Goal: Task Accomplishment & Management: Complete application form

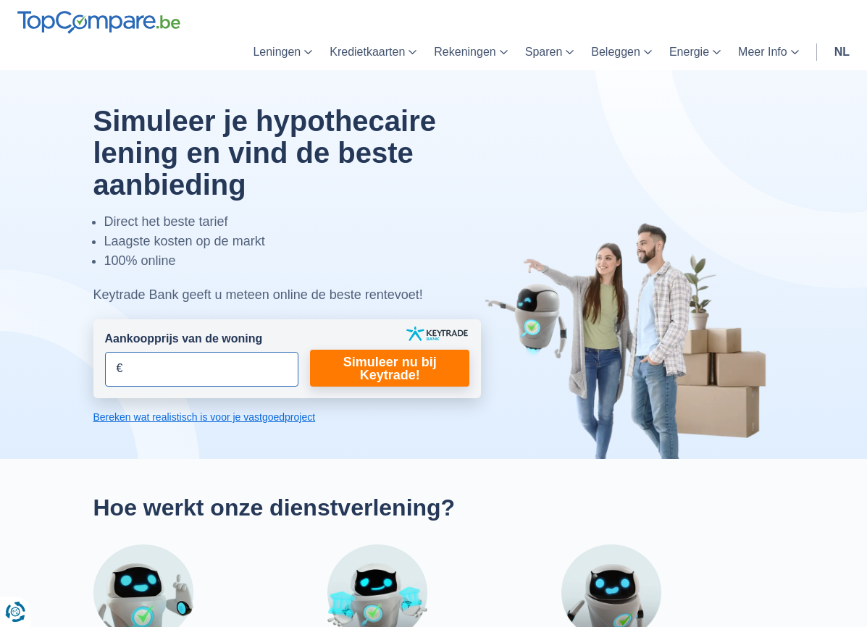
click at [227, 370] on input "Aankoopprijs van de woning" at bounding box center [202, 369] width 194 height 35
type input "255.000"
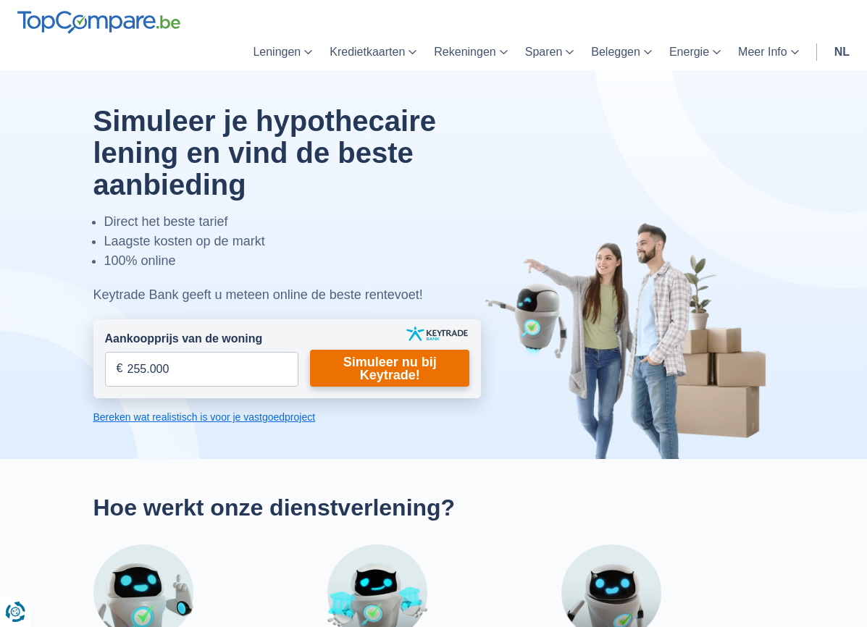
click at [383, 353] on link "Simuleer nu bij Keytrade!" at bounding box center [389, 368] width 159 height 37
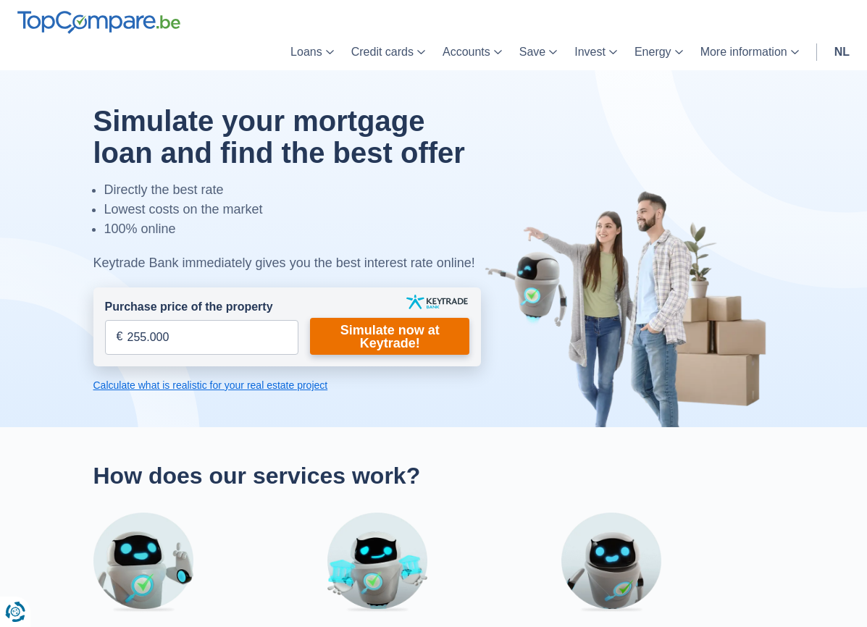
click at [346, 343] on link "Simulate now at Keytrade!" at bounding box center [389, 336] width 159 height 37
click at [243, 385] on link "Calculate what is realistic for your real estate project" at bounding box center [287, 385] width 388 height 14
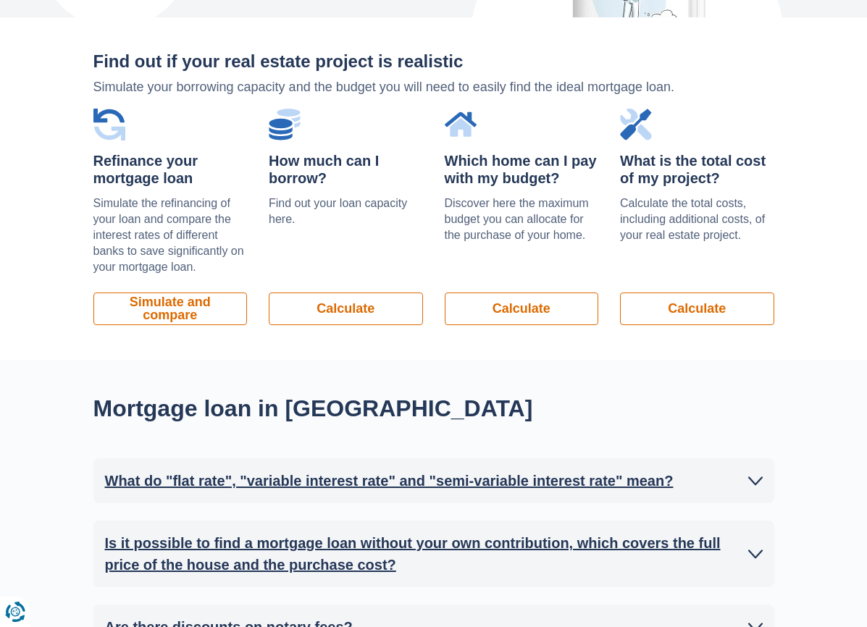
scroll to position [1007, 0]
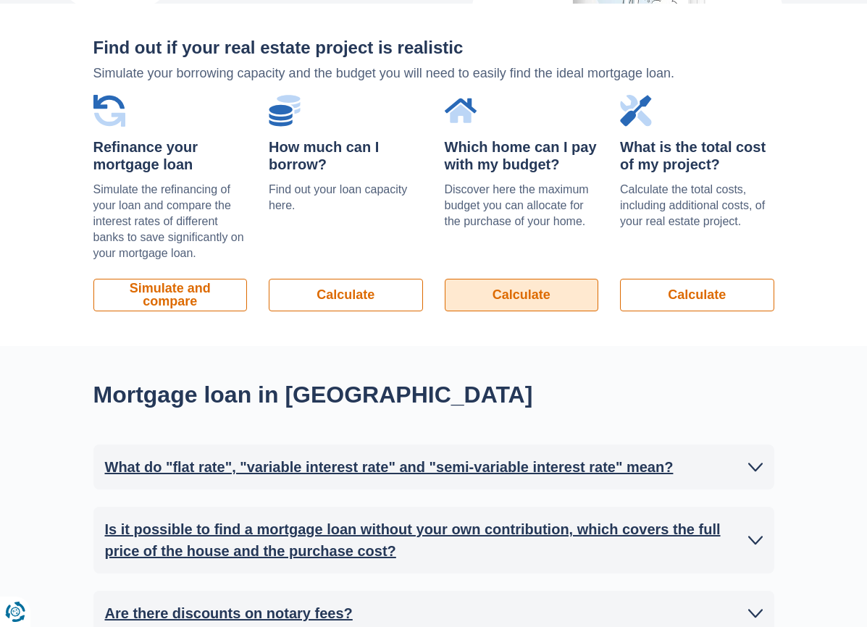
click at [479, 293] on link "Calculate" at bounding box center [522, 295] width 154 height 33
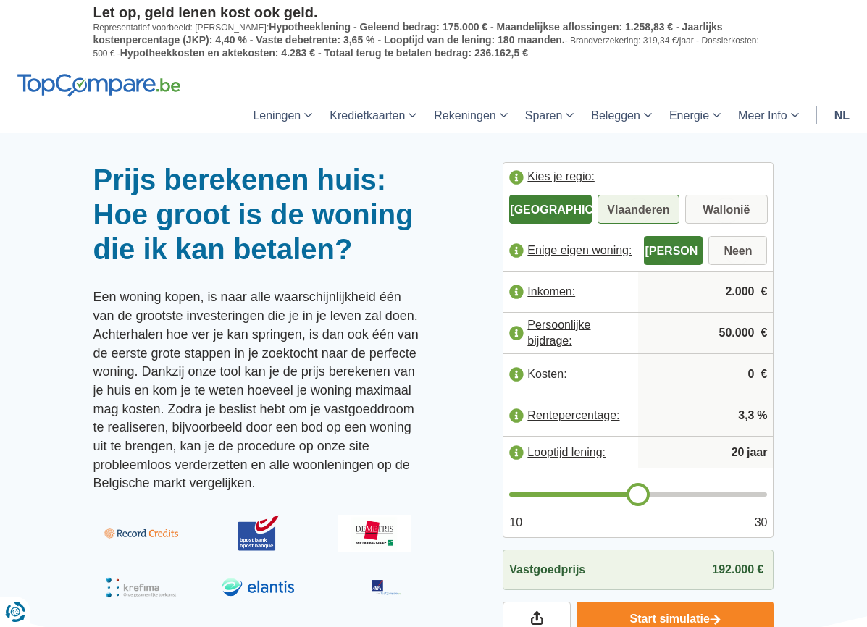
click at [650, 212] on label "Vlaanderen" at bounding box center [638, 209] width 82 height 29
click at [650, 212] on input "Vlaanderen" at bounding box center [638, 211] width 82 height 26
radio input "true"
click at [725, 296] on input "2.000" at bounding box center [705, 291] width 123 height 39
drag, startPoint x: 728, startPoint y: 292, endPoint x: 763, endPoint y: 291, distance: 35.5
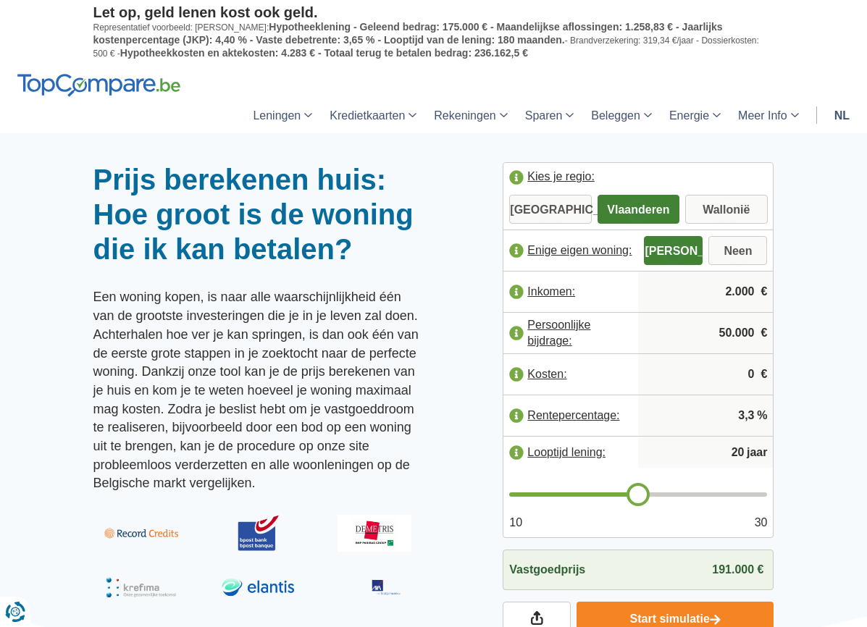
click at [763, 291] on div "2.000 €" at bounding box center [705, 292] width 135 height 41
type input "2.664"
drag, startPoint x: 719, startPoint y: 331, endPoint x: 729, endPoint y: 331, distance: 9.4
click at [729, 331] on input "50.000" at bounding box center [705, 333] width 123 height 39
type input "105.000"
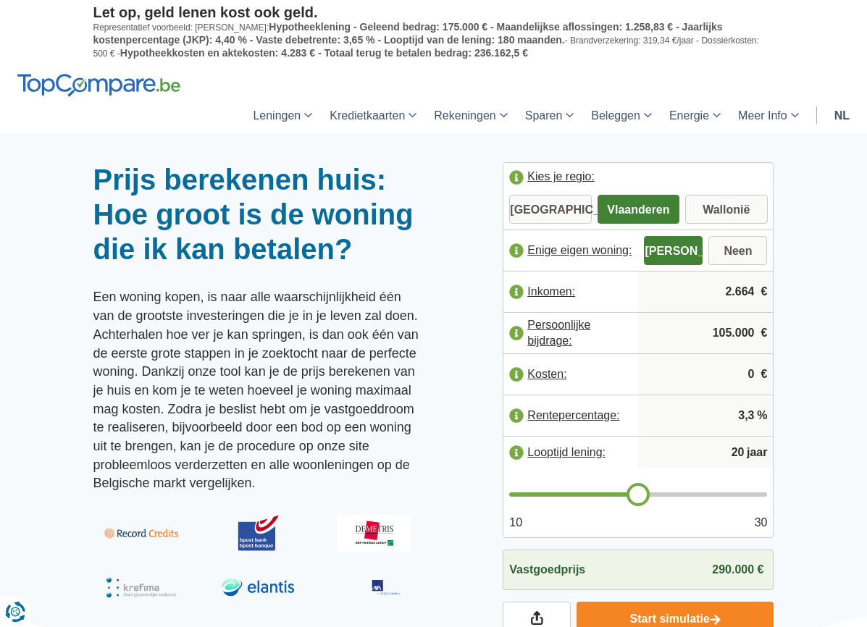
click at [740, 373] on input "0" at bounding box center [705, 374] width 123 height 39
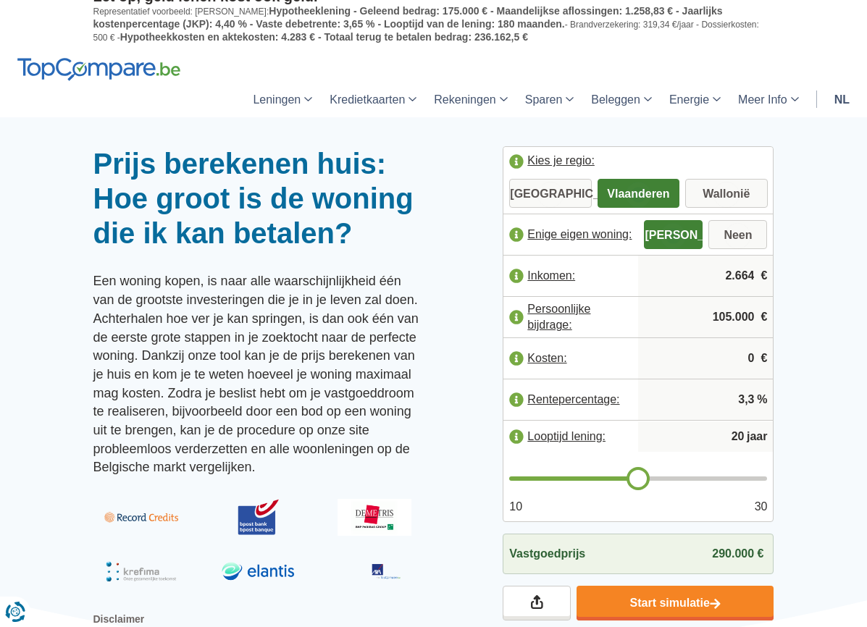
scroll to position [32, 0]
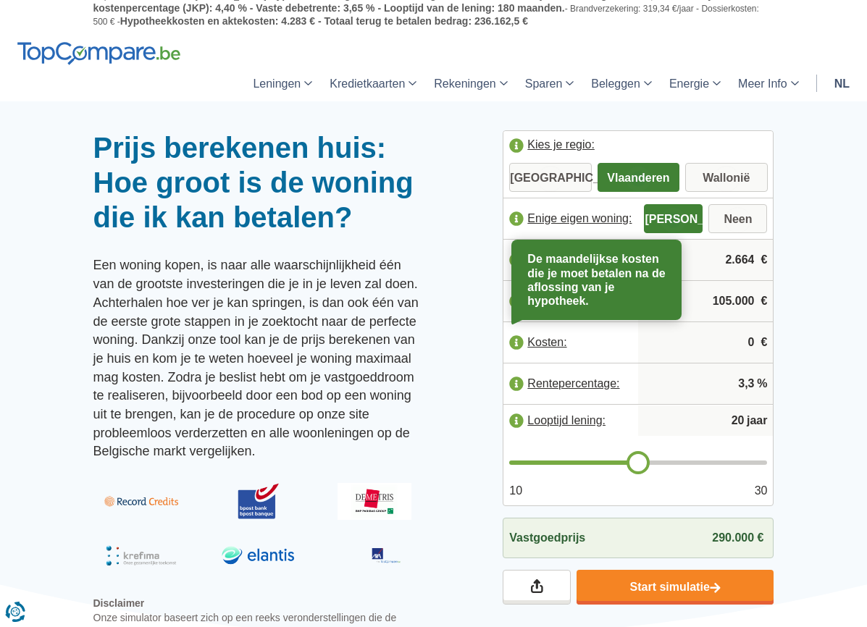
click at [513, 343] on label "Kosten:" at bounding box center [570, 343] width 135 height 32
type input "21"
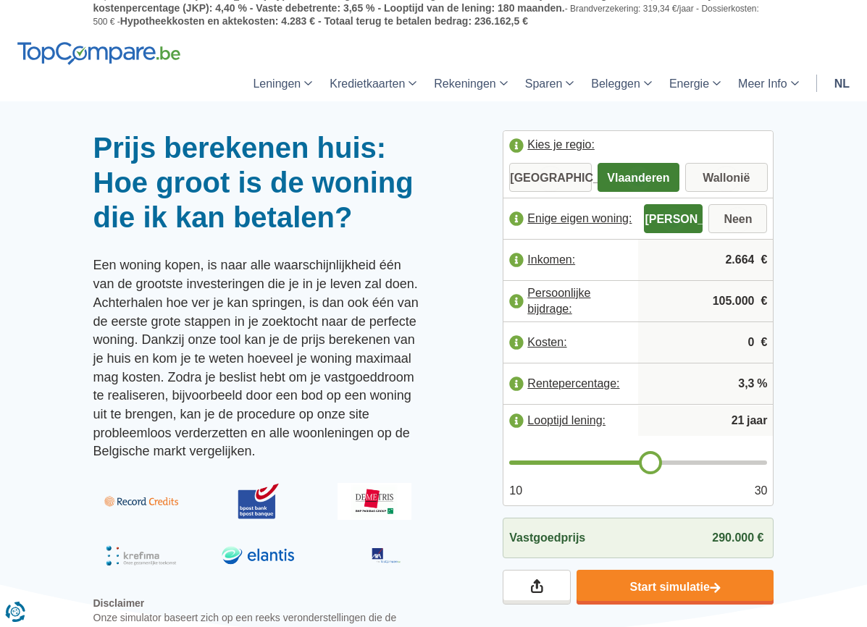
type input "22"
type input "23"
type input "24"
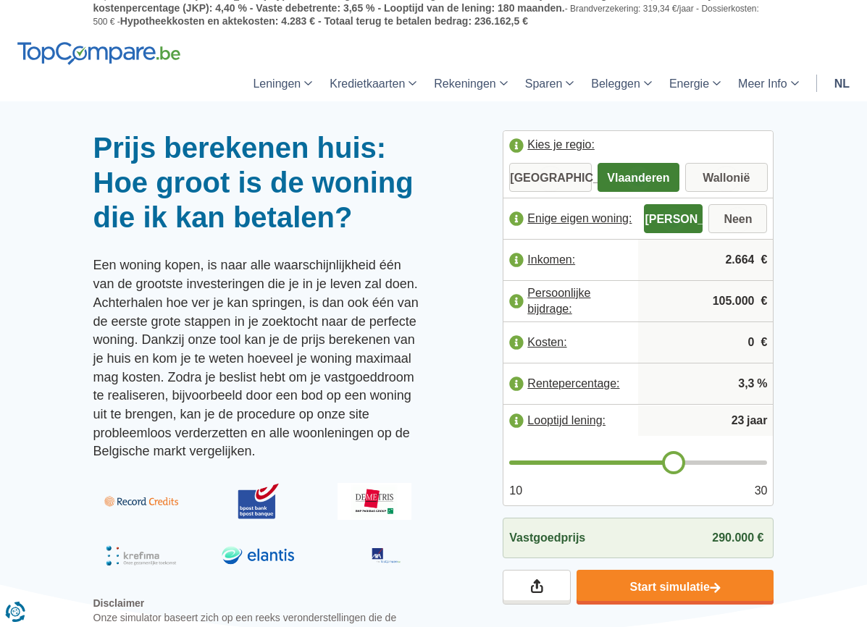
type input "24"
type input "25"
drag, startPoint x: 642, startPoint y: 460, endPoint x: 695, endPoint y: 460, distance: 52.9
type input "25"
click at [695, 461] on input "range" at bounding box center [638, 463] width 258 height 4
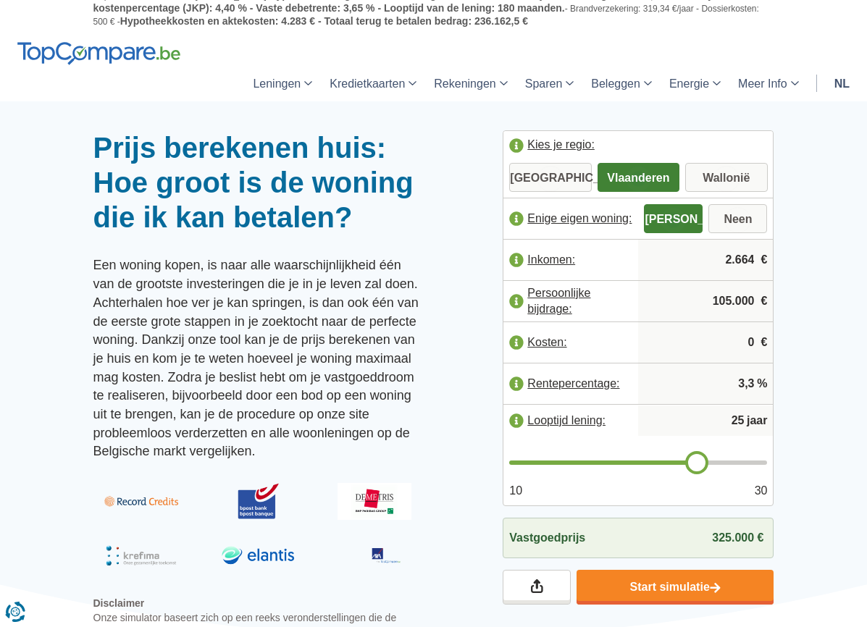
type input "24"
type input "23"
type input "22"
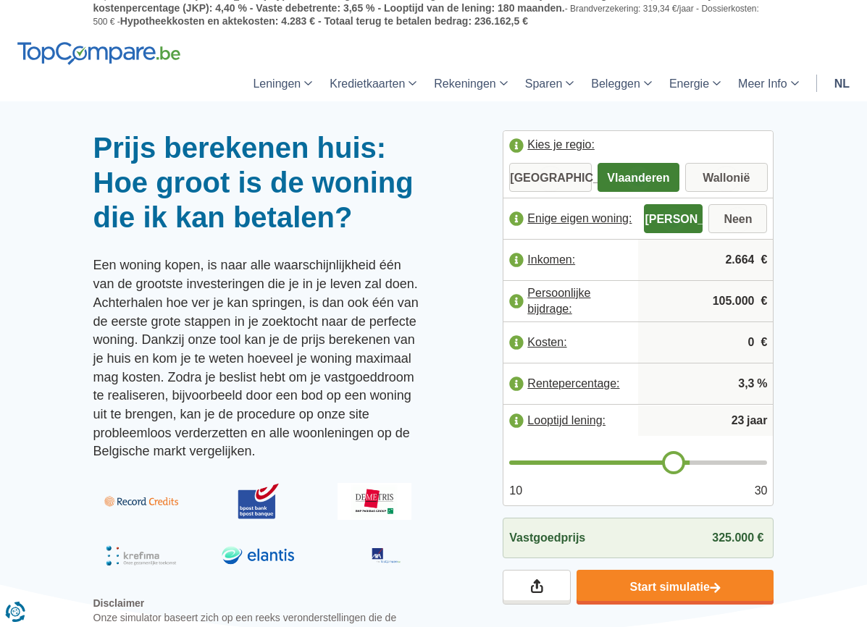
type input "22"
type input "21"
drag, startPoint x: 694, startPoint y: 462, endPoint x: 646, endPoint y: 461, distance: 47.8
type input "21"
click at [646, 461] on input "range" at bounding box center [638, 463] width 258 height 4
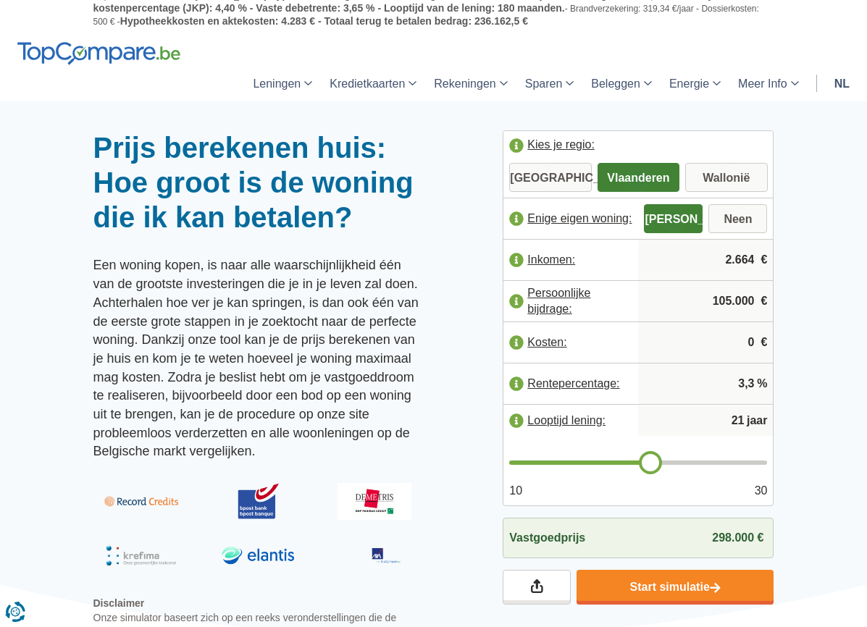
type input "22"
click at [660, 461] on input "range" at bounding box center [638, 463] width 258 height 4
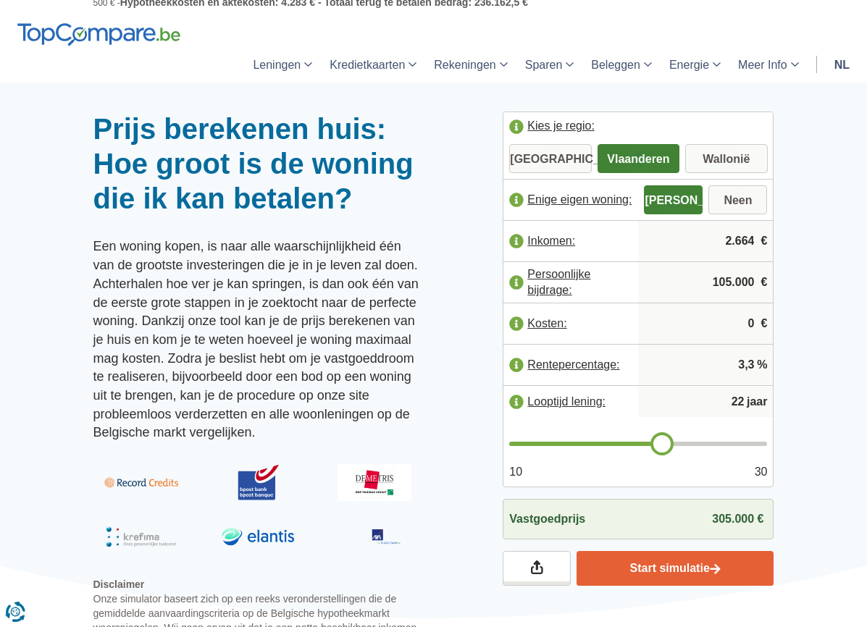
click at [658, 570] on link "Start simulatie" at bounding box center [675, 568] width 198 height 35
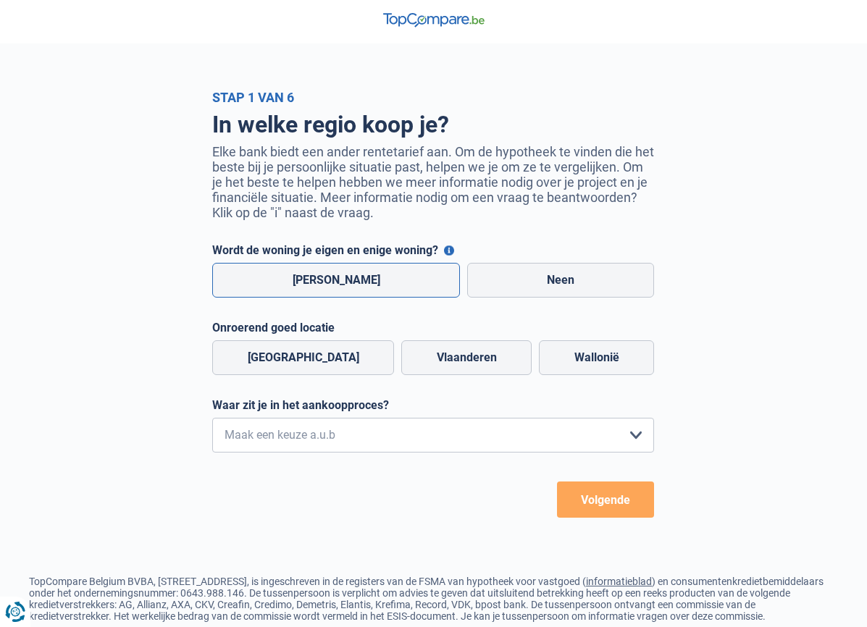
click at [336, 282] on label "[PERSON_NAME]" at bounding box center [336, 280] width 248 height 35
click at [336, 282] on input "[PERSON_NAME]" at bounding box center [336, 280] width 248 height 35
radio input "true"
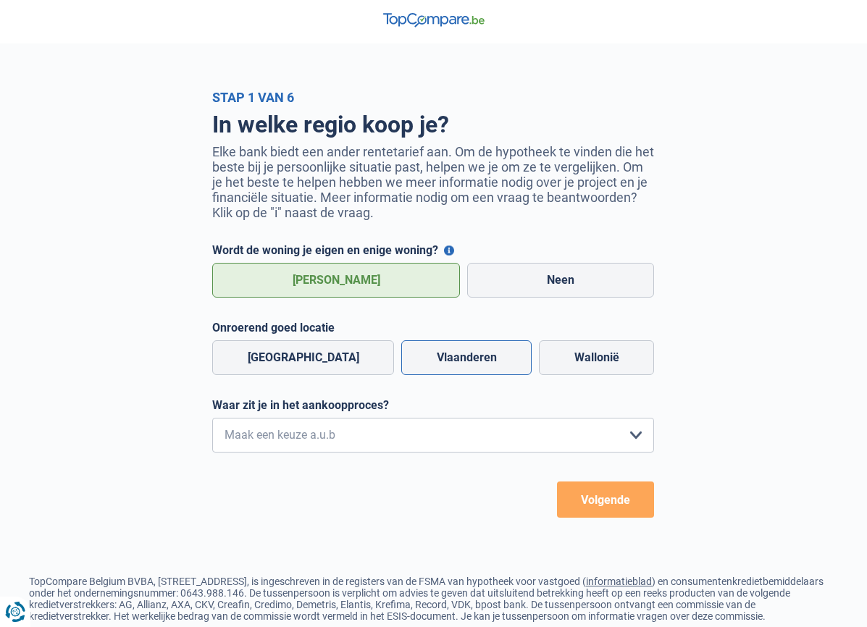
click at [421, 354] on label "Vlaanderen" at bounding box center [466, 357] width 130 height 35
click at [421, 354] on input "Vlaanderen" at bounding box center [466, 357] width 130 height 35
radio input "true"
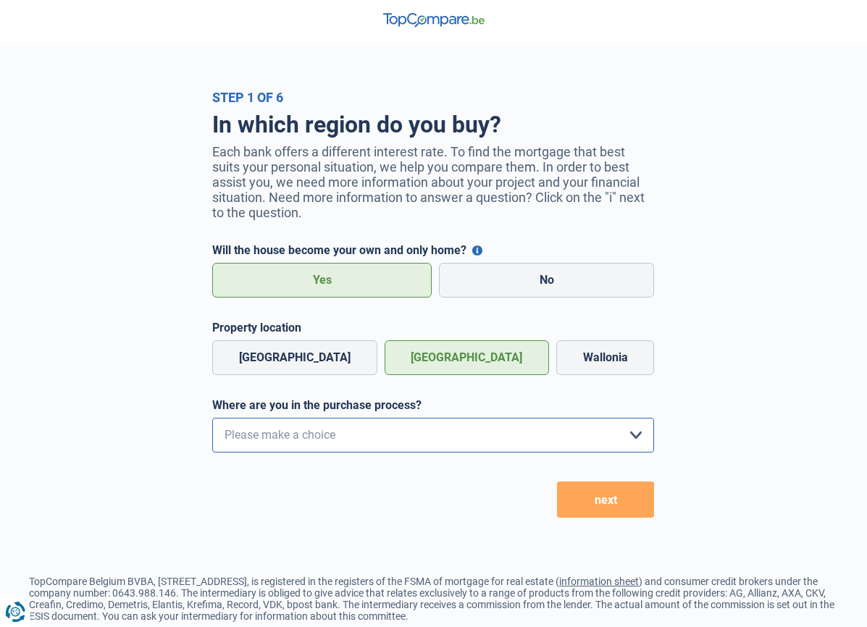
select select "1b"
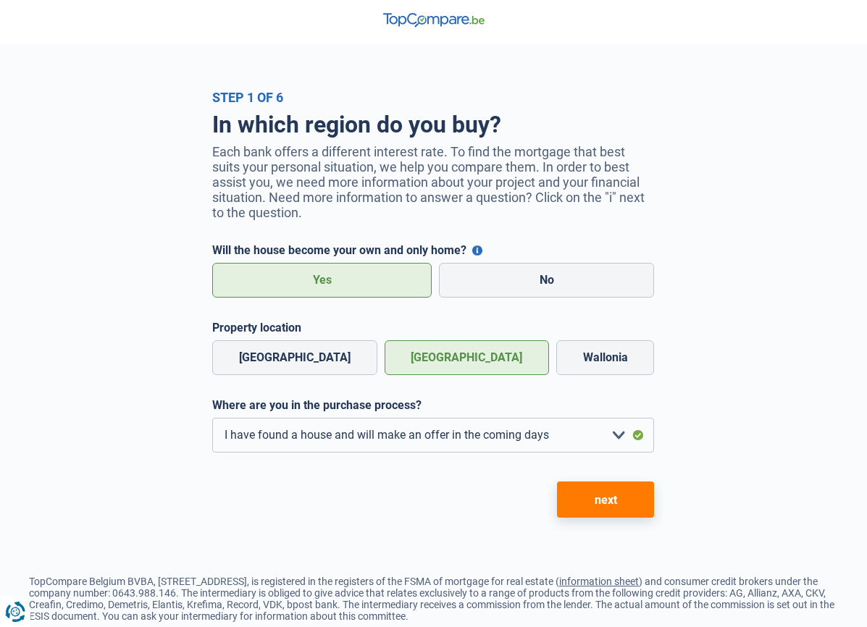
click at [600, 510] on button "next" at bounding box center [605, 500] width 97 height 36
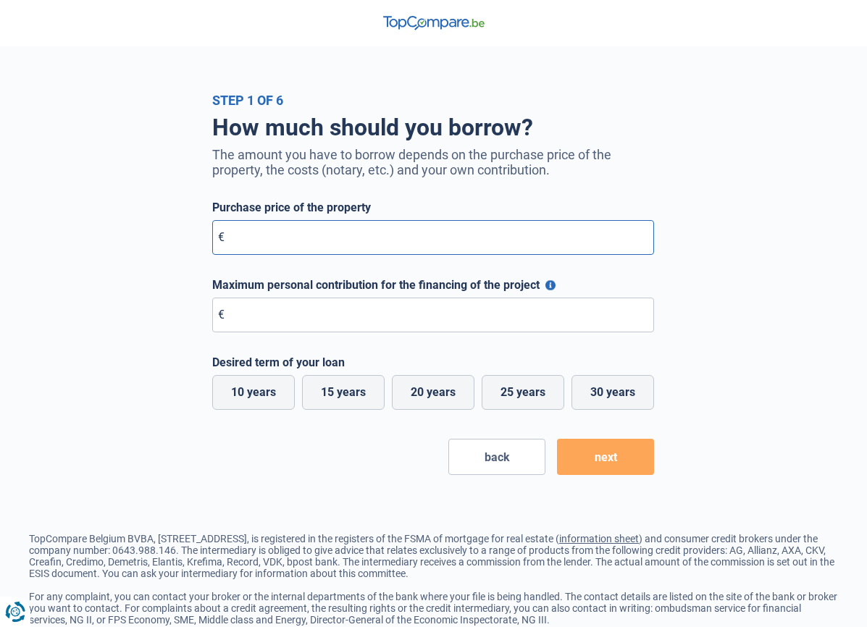
click at [279, 240] on input "Purchase price of the property" at bounding box center [433, 237] width 442 height 35
click at [295, 239] on input "552" at bounding box center [433, 237] width 442 height 35
type input "5"
click at [289, 238] on input "2.550" at bounding box center [433, 237] width 442 height 35
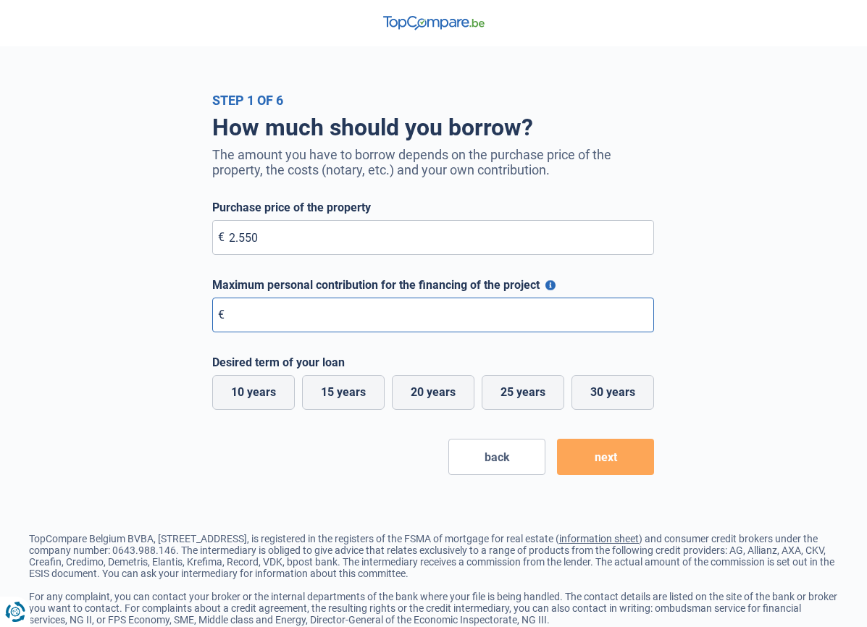
click at [283, 316] on input "Maximum personal contribution for the financing of the project" at bounding box center [433, 315] width 442 height 35
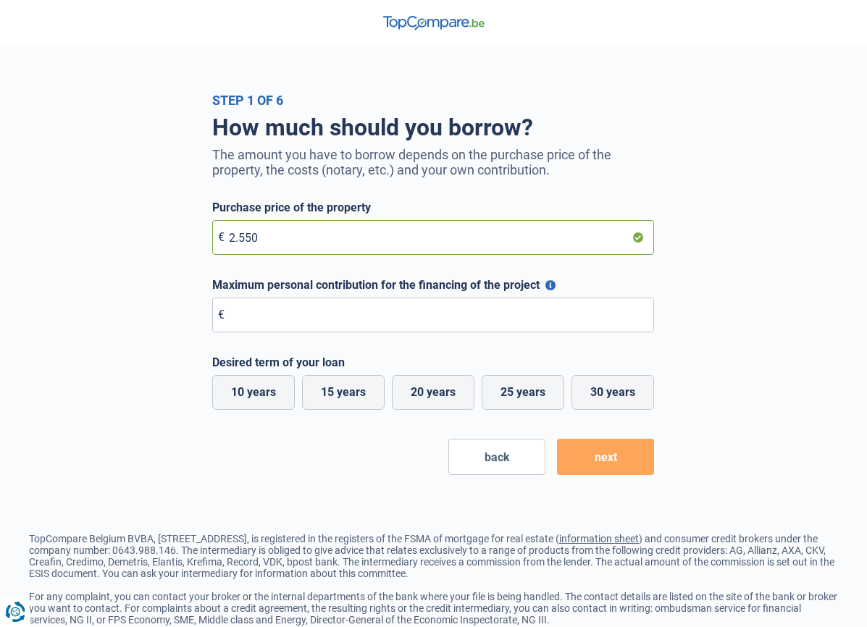
click at [287, 240] on input "2.550" at bounding box center [433, 237] width 442 height 35
click at [233, 236] on input "2.550" at bounding box center [433, 237] width 442 height 35
type input "2.550"
click at [516, 391] on label "25 years" at bounding box center [523, 392] width 83 height 35
click at [516, 391] on input "25 years" at bounding box center [523, 392] width 83 height 35
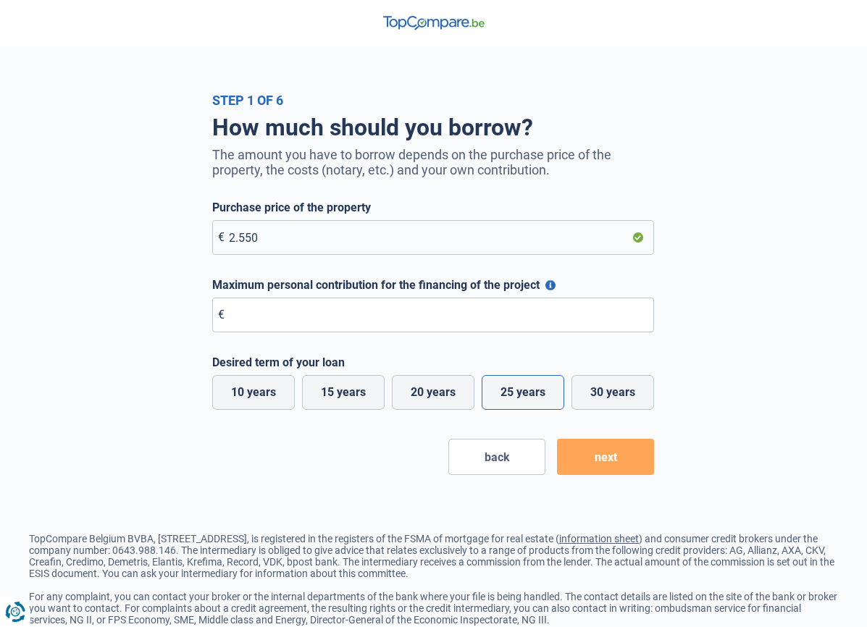
radio input "true"
click at [301, 234] on input "2.550" at bounding box center [433, 237] width 442 height 35
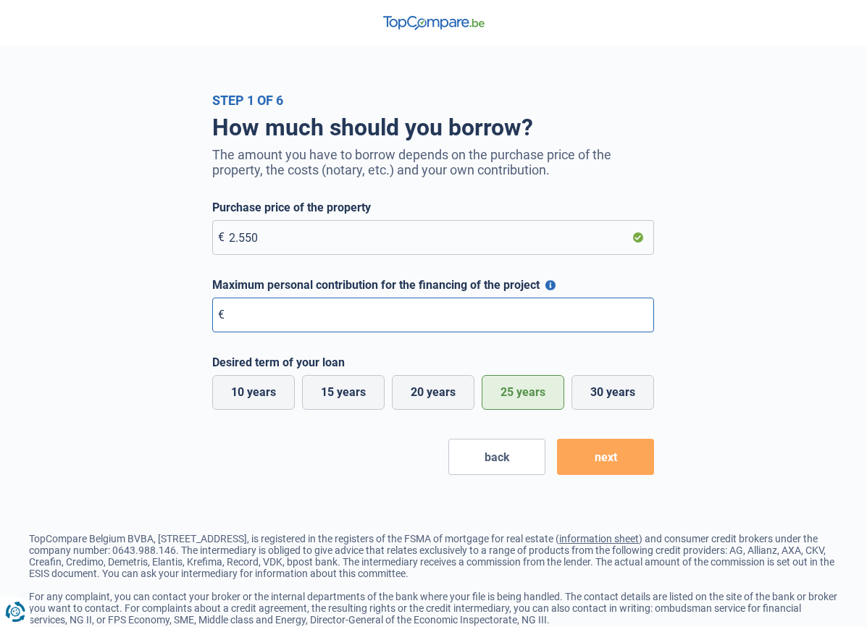
click at [291, 313] on input "Maximum personal contribution for the financing of the project" at bounding box center [433, 315] width 442 height 35
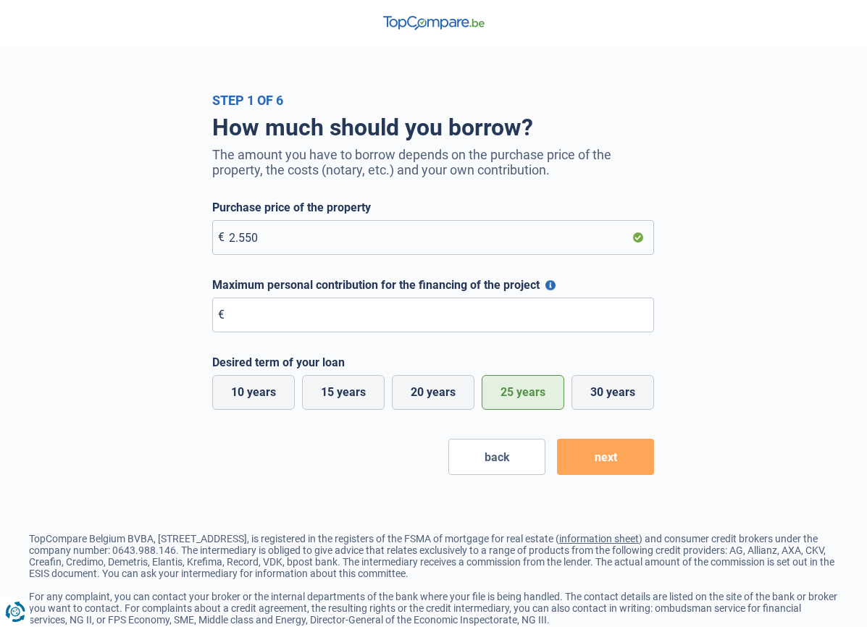
click at [547, 280] on button "Maximum personal contribution for the financing of the project" at bounding box center [550, 285] width 10 height 10
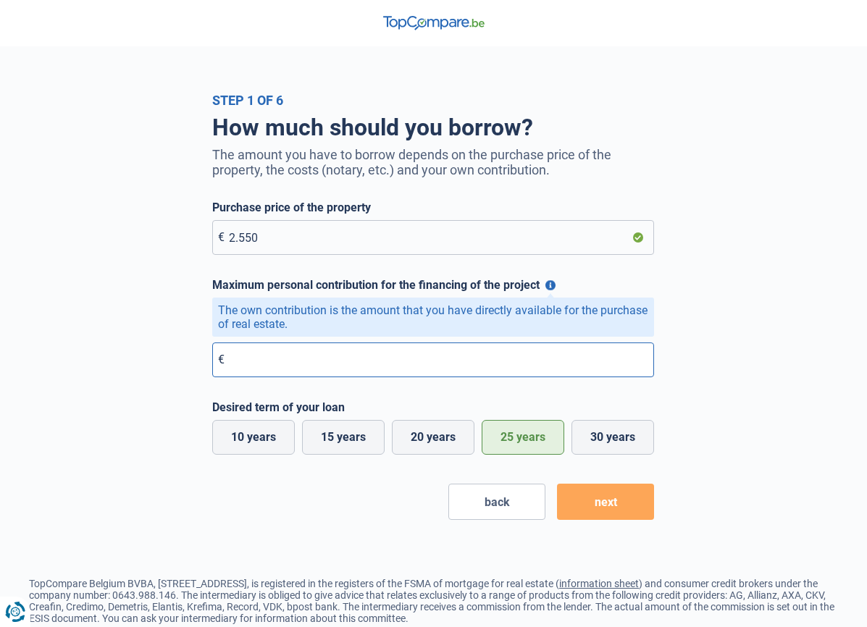
click at [371, 370] on input "Maximum personal contribution for the financing of the project" at bounding box center [433, 360] width 442 height 35
click at [256, 365] on input "51" at bounding box center [433, 360] width 442 height 35
type input "5"
click at [287, 361] on input "1" at bounding box center [433, 360] width 442 height 35
click at [290, 357] on input "1.050" at bounding box center [433, 360] width 442 height 35
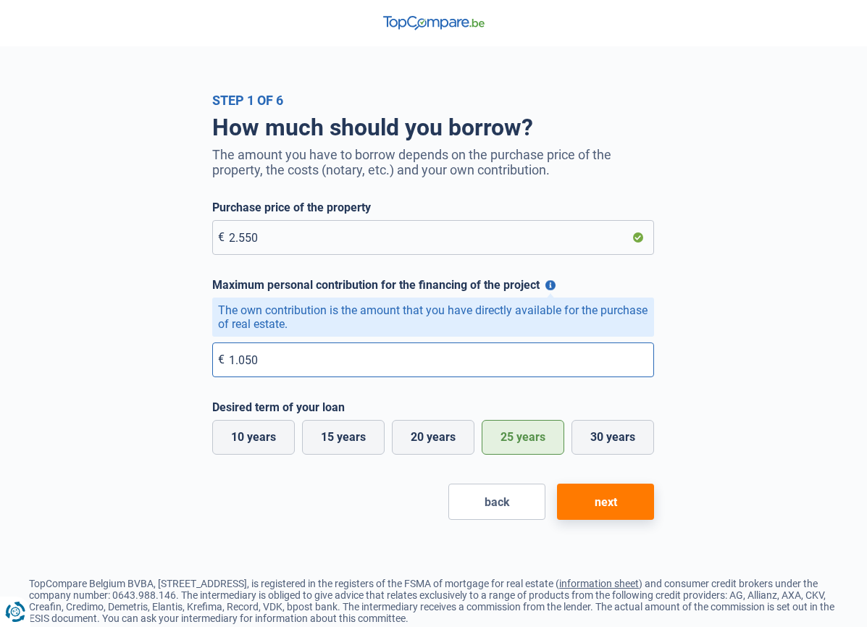
type input "1.050"
